Goal: Transaction & Acquisition: Purchase product/service

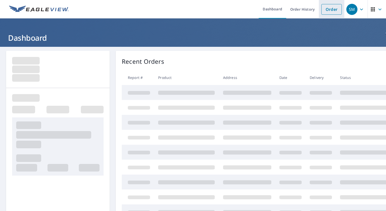
click at [330, 10] on link "Order" at bounding box center [331, 9] width 20 height 11
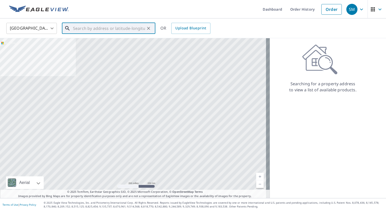
click at [116, 24] on input "text" at bounding box center [109, 28] width 72 height 14
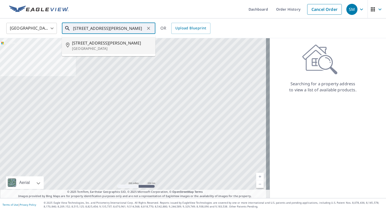
click at [110, 43] on span "[STREET_ADDRESS][PERSON_NAME]" at bounding box center [111, 43] width 79 height 6
type input "[STREET_ADDRESS][PERSON_NAME]"
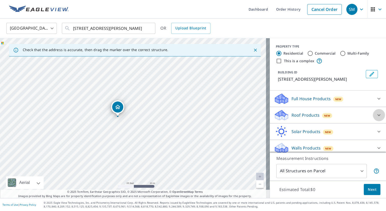
click at [376, 115] on icon at bounding box center [379, 115] width 6 height 6
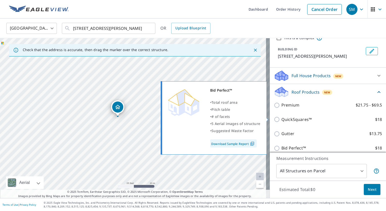
scroll to position [60, 0]
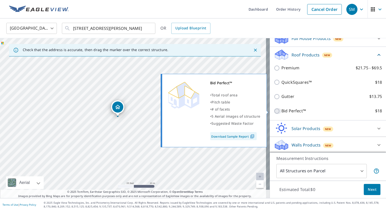
click at [274, 111] on input "Bid Perfect™ $18" at bounding box center [278, 111] width 8 height 6
checkbox input "true"
type input "1"
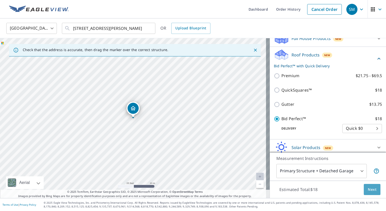
click at [369, 189] on span "Next" at bounding box center [372, 189] width 9 height 6
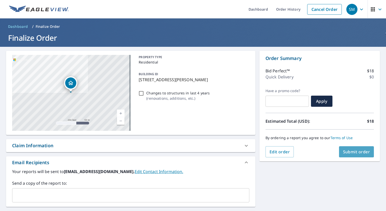
drag, startPoint x: 361, startPoint y: 152, endPoint x: 363, endPoint y: 149, distance: 3.2
click at [363, 149] on span "Submit order" at bounding box center [356, 152] width 27 height 6
